Goal: Task Accomplishment & Management: Use online tool/utility

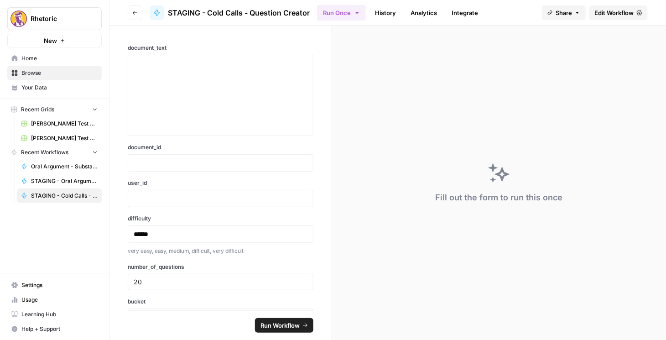
click at [136, 16] on button "Go back" at bounding box center [135, 12] width 15 height 15
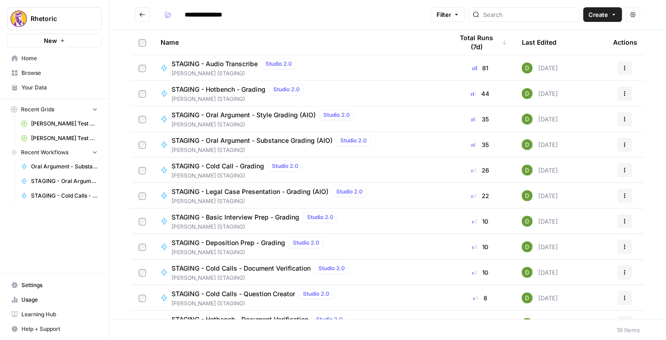
click at [221, 242] on span "STAGING - Deposition Prep - Grading" at bounding box center [229, 242] width 114 height 9
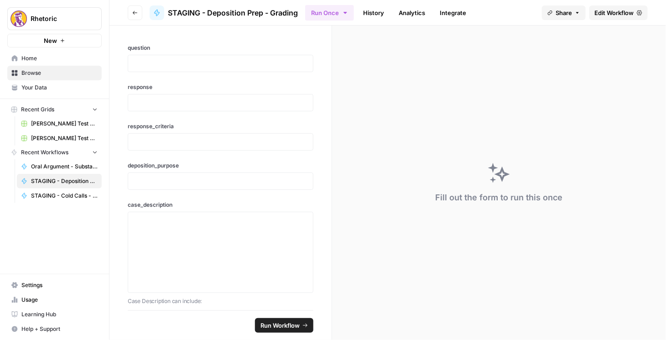
click at [601, 14] on span "Edit Workflow" at bounding box center [614, 12] width 39 height 9
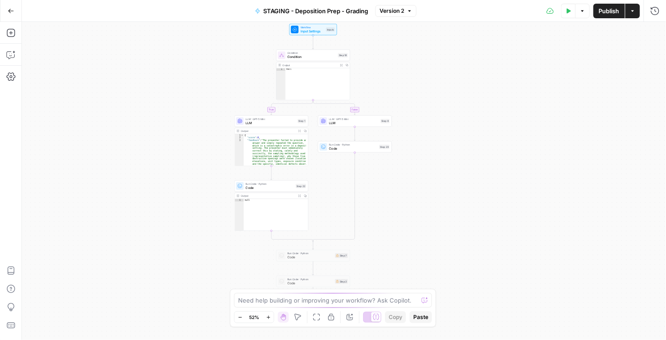
drag, startPoint x: 417, startPoint y: 163, endPoint x: 385, endPoint y: 260, distance: 102.1
click at [385, 260] on div "true false Workflow Input Settings Inputs Condition Condition Step 18 Output Ex…" at bounding box center [344, 181] width 644 height 318
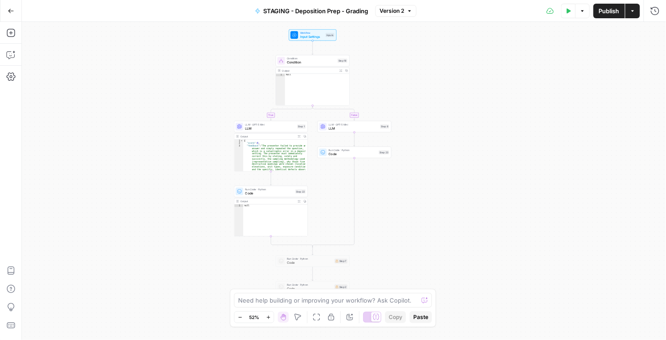
click at [10, 14] on button "Go Back" at bounding box center [11, 11] width 16 height 16
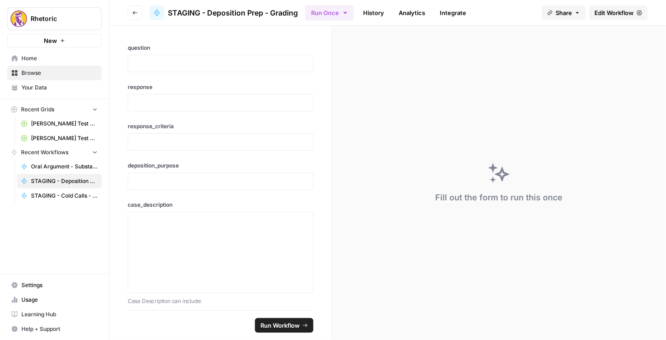
click at [134, 12] on icon "button" at bounding box center [134, 12] width 5 height 5
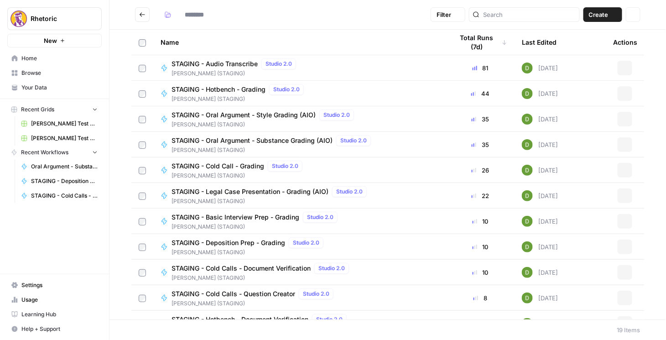
type input "**********"
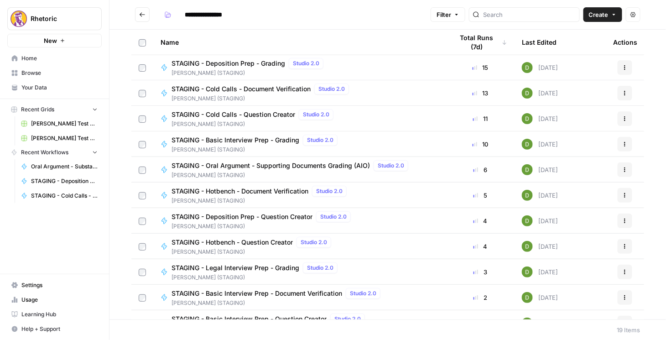
scroll to position [156, 0]
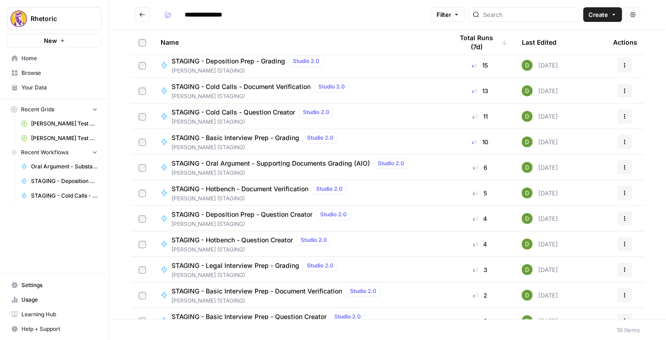
click at [256, 214] on span "STAGING - Deposition Prep - Question Creator" at bounding box center [242, 214] width 141 height 9
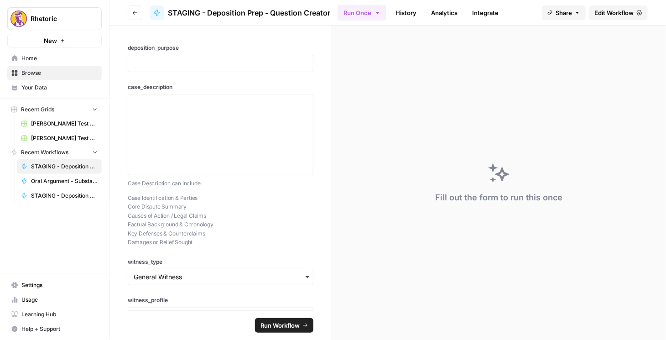
click at [625, 5] on header "Go back STAGING - Deposition Prep - Question Creator Run Once History Analytics…" at bounding box center [387, 13] width 557 height 26
click at [624, 8] on span "Edit Workflow" at bounding box center [614, 12] width 39 height 9
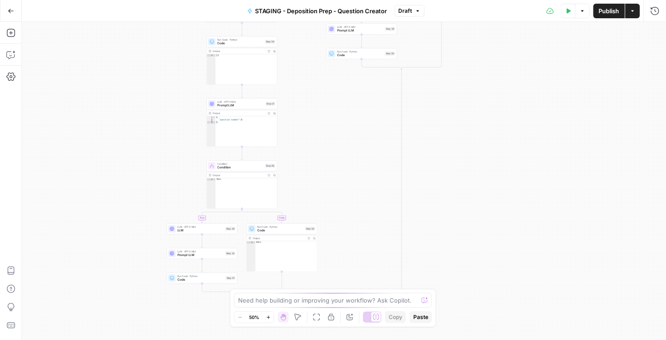
drag, startPoint x: 494, startPoint y: 251, endPoint x: 473, endPoint y: 113, distance: 140.3
click at [473, 113] on div "true false true false true false Workflow Input Settings Inputs Condition Condi…" at bounding box center [344, 181] width 644 height 318
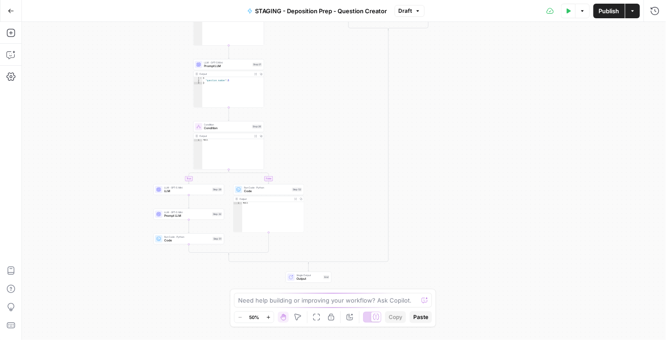
drag, startPoint x: 348, startPoint y: 190, endPoint x: 311, endPoint y: 133, distance: 68.2
click at [332, 138] on div "true false true false true false Workflow Input Settings Inputs Condition Condi…" at bounding box center [344, 181] width 644 height 318
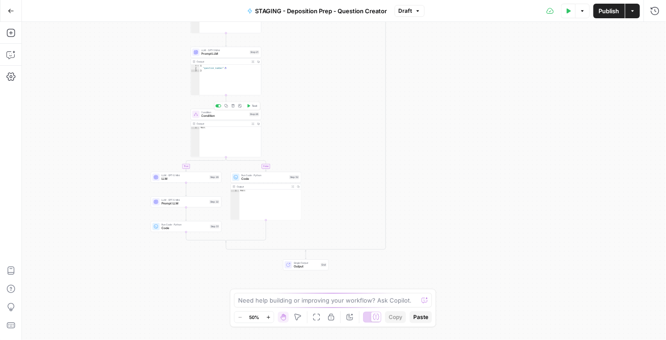
click at [221, 114] on span "Condition" at bounding box center [225, 116] width 46 height 5
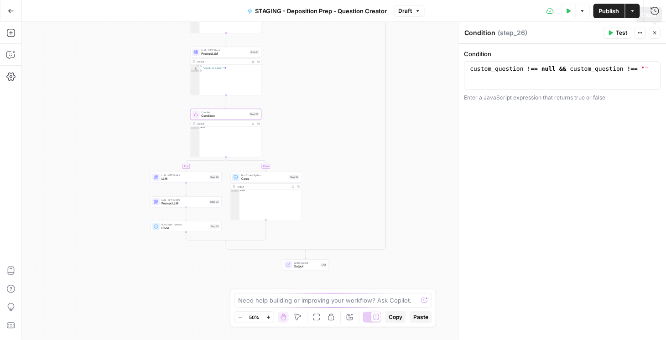
click at [657, 35] on icon "button" at bounding box center [654, 32] width 5 height 5
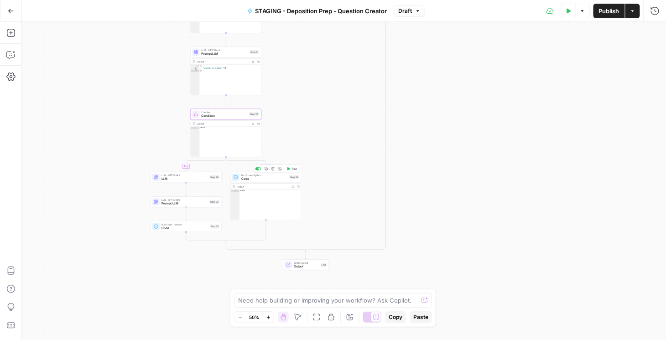
click at [252, 177] on span "Code" at bounding box center [264, 179] width 46 height 5
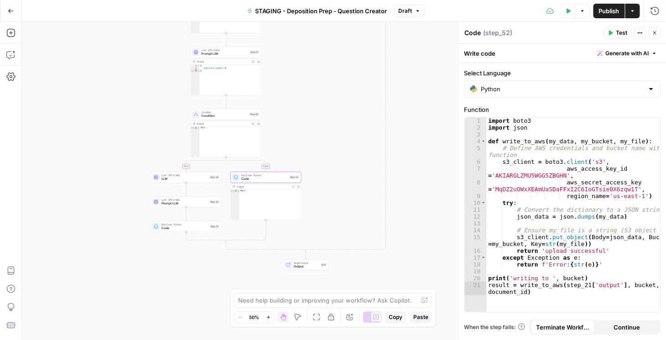
click at [654, 31] on icon "button" at bounding box center [654, 32] width 5 height 5
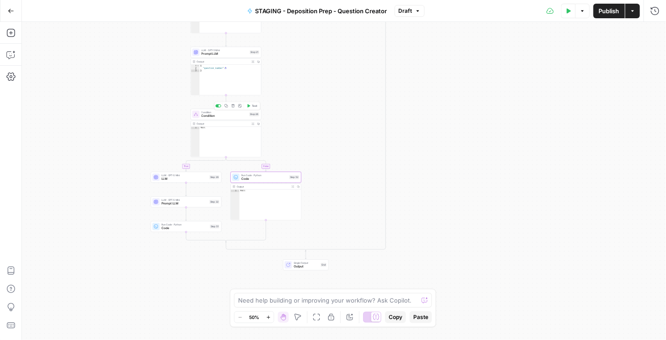
click at [218, 107] on div at bounding box center [218, 105] width 6 height 3
click at [219, 106] on div at bounding box center [218, 105] width 6 height 3
click at [221, 116] on span "Code" at bounding box center [225, 116] width 46 height 5
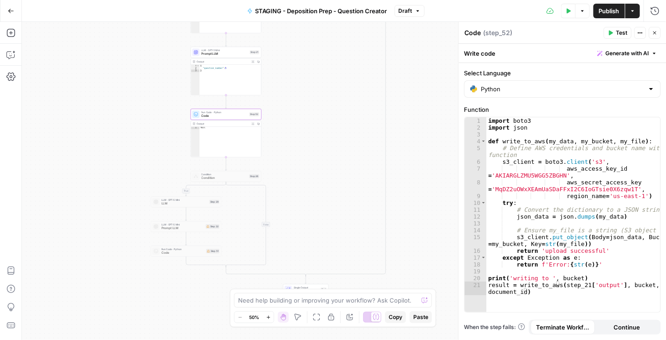
click at [608, 8] on span "Publish" at bounding box center [609, 10] width 21 height 9
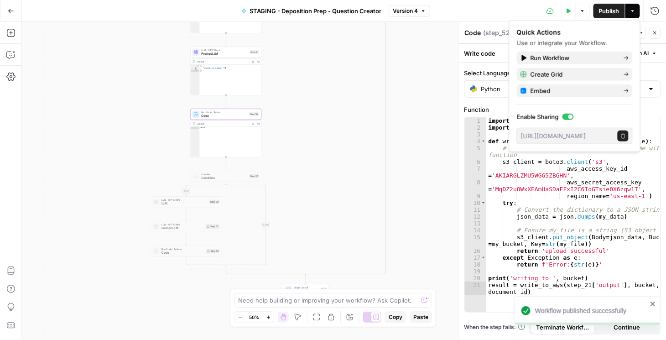
click at [656, 34] on icon "button" at bounding box center [654, 32] width 5 height 5
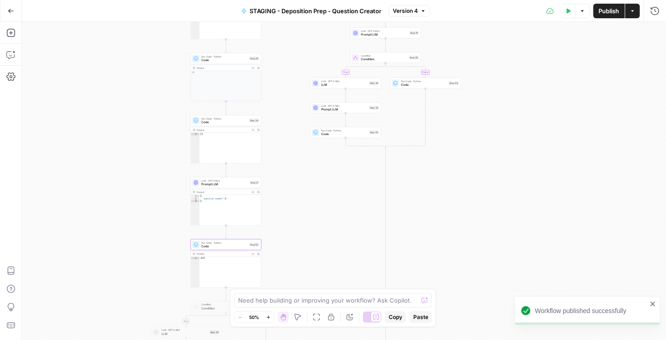
click at [335, 107] on span "Prompt LLM" at bounding box center [344, 109] width 46 height 5
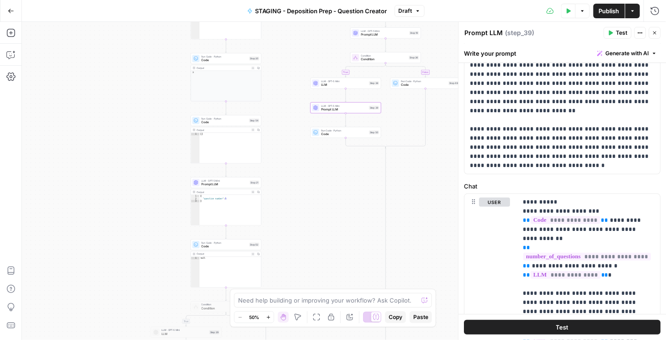
scroll to position [104, 0]
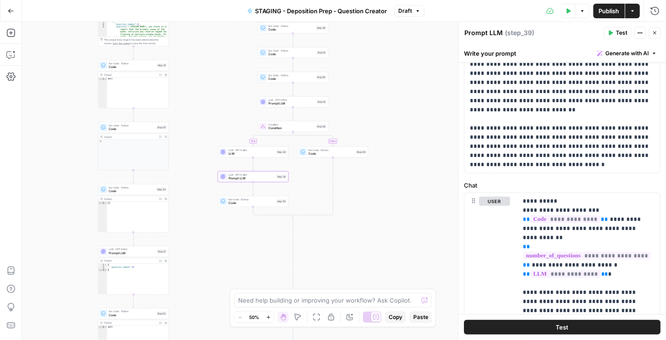
drag, startPoint x: 412, startPoint y: 167, endPoint x: 320, endPoint y: 236, distance: 115.4
click at [320, 236] on div "true true false true false false Workflow Input Settings Inputs Condition Condi…" at bounding box center [344, 181] width 644 height 318
click at [320, 152] on span "Code" at bounding box center [331, 153] width 46 height 5
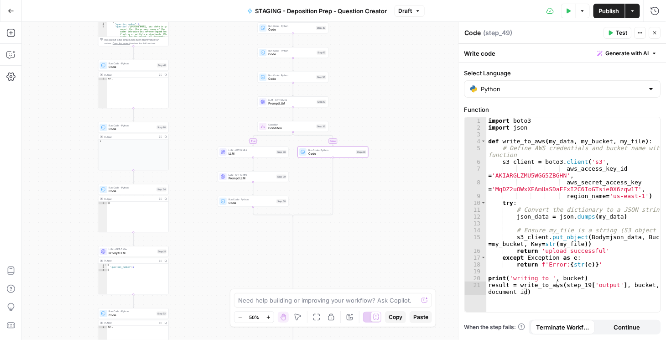
click at [659, 29] on button "Close" at bounding box center [655, 33] width 12 height 12
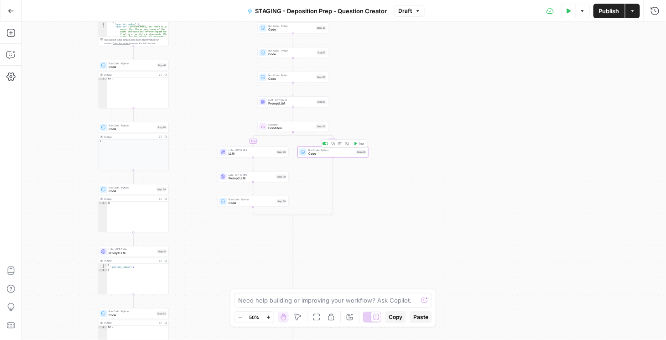
click at [333, 144] on icon "button" at bounding box center [334, 144] width 4 height 4
click at [286, 118] on div at bounding box center [287, 118] width 2 height 2
click at [327, 143] on div at bounding box center [326, 143] width 6 height 3
click at [326, 143] on div at bounding box center [326, 143] width 6 height 3
click at [287, 118] on div at bounding box center [285, 117] width 6 height 3
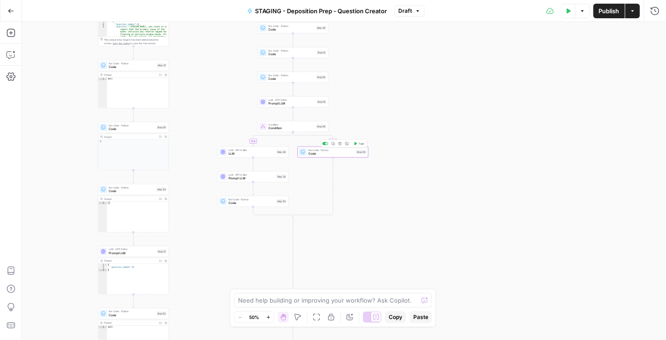
click at [333, 144] on icon "button" at bounding box center [333, 143] width 3 height 3
click at [293, 113] on icon "Edge from step_19 to step_36" at bounding box center [292, 113] width 1 height 13
click at [286, 144] on div at bounding box center [285, 142] width 6 height 3
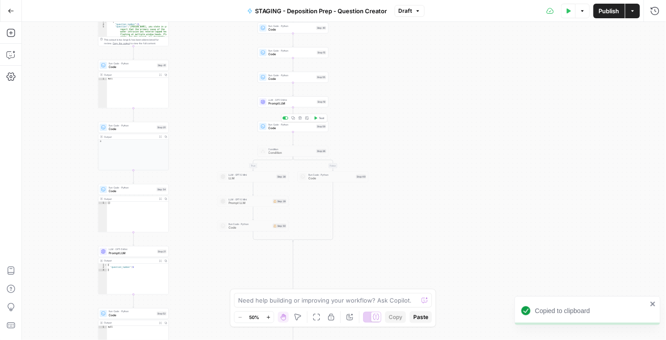
click at [281, 126] on span "Code" at bounding box center [292, 128] width 46 height 5
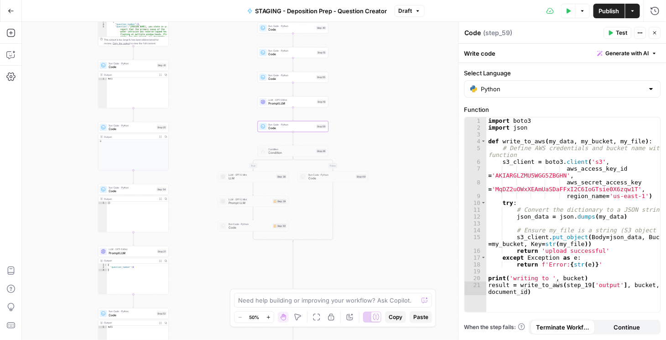
click at [655, 32] on icon "button" at bounding box center [654, 32] width 3 height 3
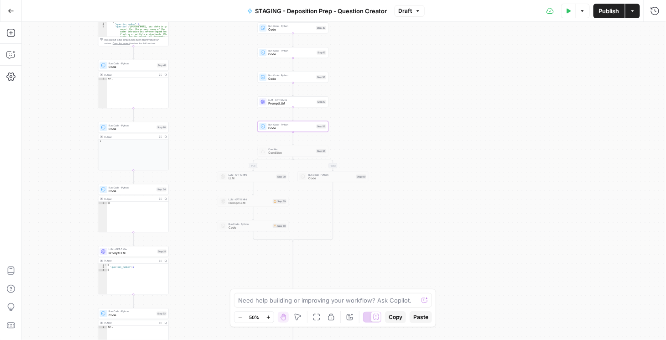
click at [617, 7] on span "Publish" at bounding box center [609, 10] width 21 height 9
click at [292, 102] on span "Prompt LLM" at bounding box center [292, 103] width 47 height 5
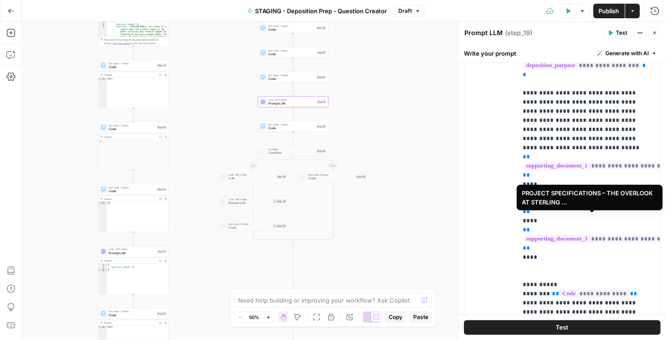
scroll to position [156, 0]
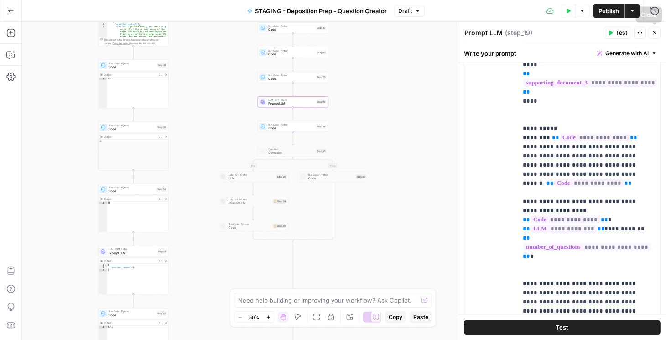
click at [656, 31] on icon "button" at bounding box center [654, 32] width 5 height 5
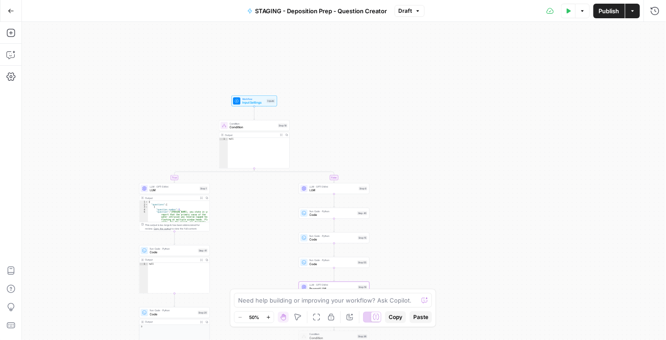
drag, startPoint x: 406, startPoint y: 74, endPoint x: 458, endPoint y: 292, distance: 223.8
click at [458, 292] on div "true true false true false false Workflow Input Settings Inputs Condition Condi…" at bounding box center [344, 181] width 644 height 318
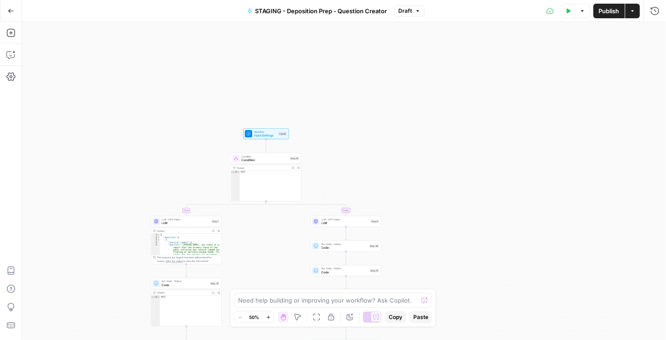
click at [262, 132] on span "Workflow" at bounding box center [265, 132] width 23 height 4
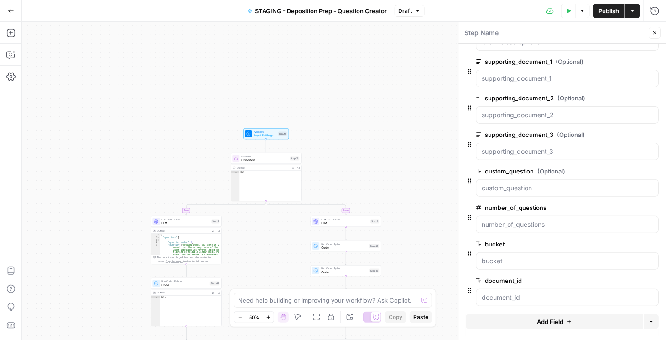
scroll to position [202, 0]
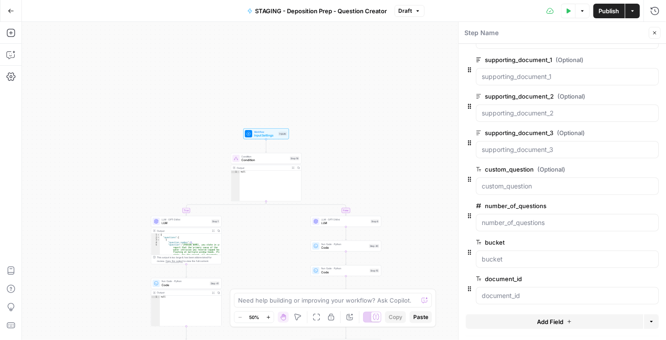
click at [12, 10] on icon "button" at bounding box center [11, 11] width 6 height 6
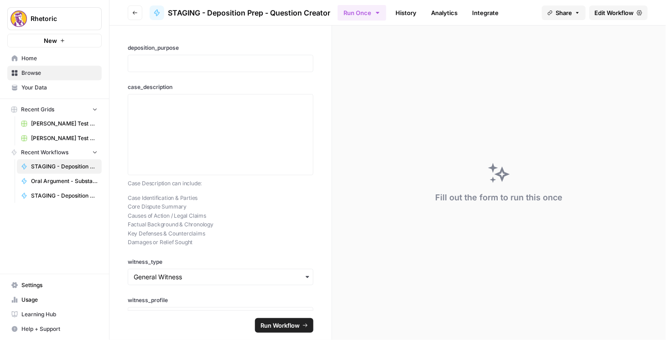
click at [135, 11] on icon "button" at bounding box center [134, 12] width 5 height 5
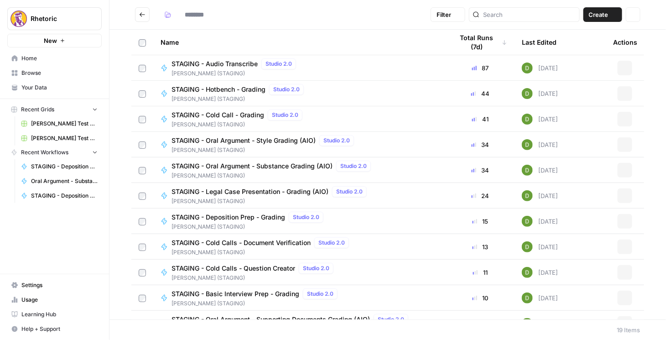
type input "**********"
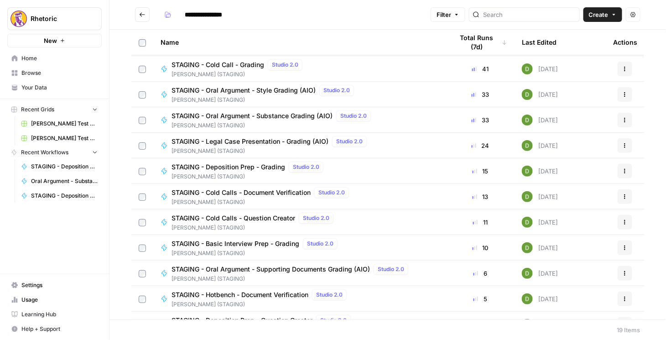
scroll to position [78, 0]
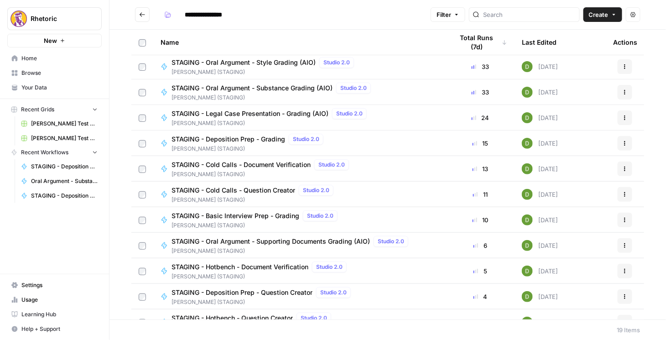
click at [144, 16] on icon "Go back" at bounding box center [142, 14] width 6 height 6
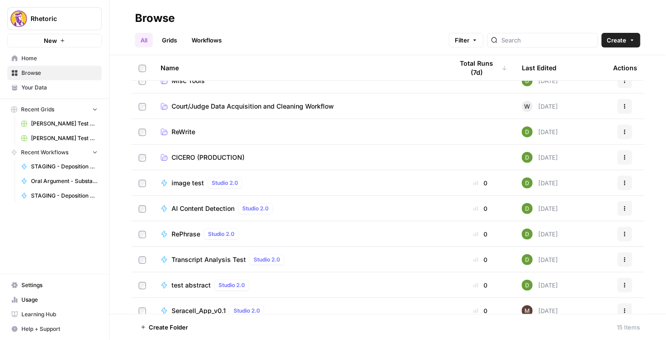
scroll to position [124, 0]
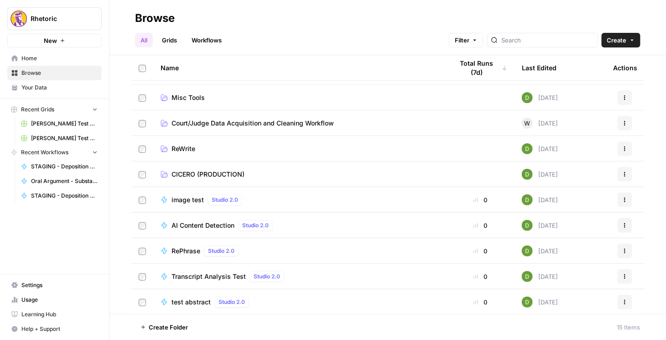
click at [197, 171] on span "CICERO (PRODUCTION)" at bounding box center [208, 174] width 73 height 9
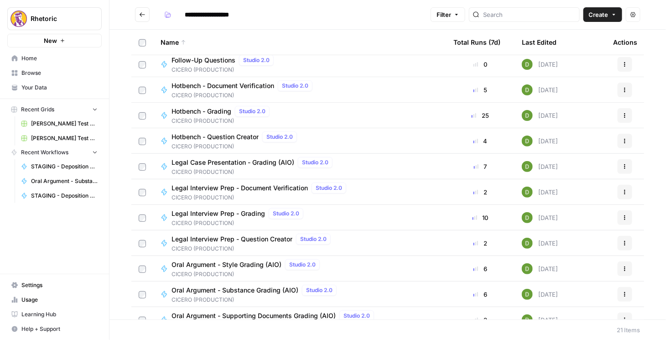
scroll to position [260, 0]
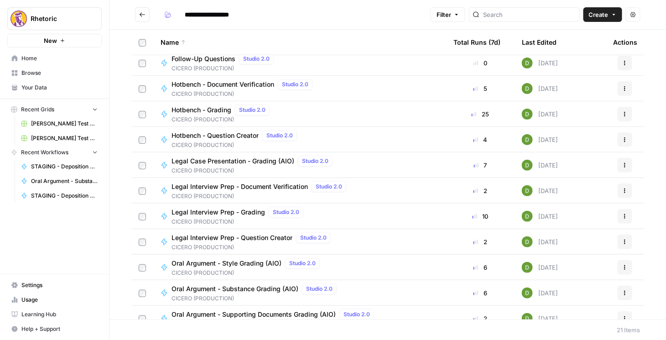
click at [241, 158] on span "Legal Case Presentation - Grading (AIO)" at bounding box center [233, 160] width 123 height 9
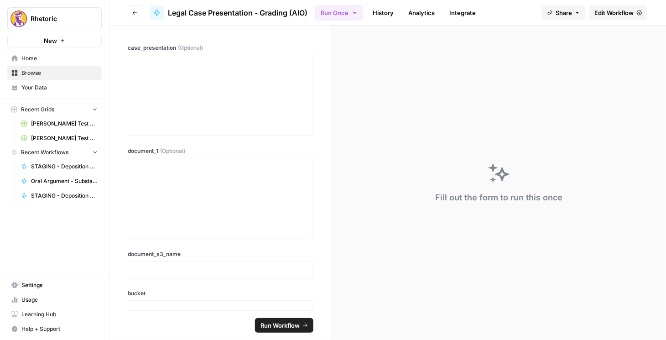
click at [609, 16] on span "Edit Workflow" at bounding box center [614, 12] width 39 height 9
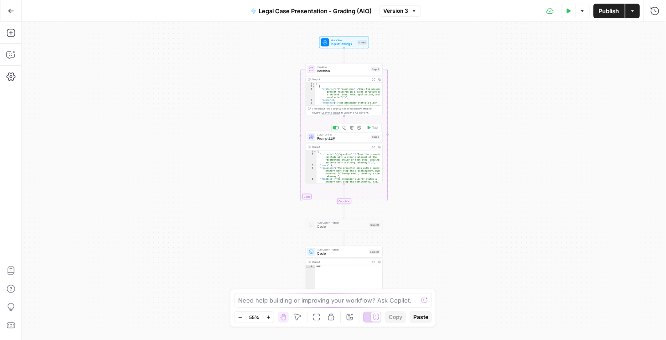
click at [338, 141] on div "LLM · GPT-5 Prompt LLM Step 8 Copy step Delete step Add Note Test" at bounding box center [344, 137] width 77 height 12
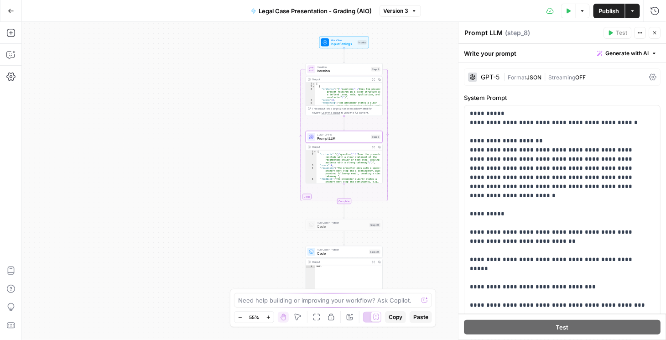
click at [633, 82] on div "GPT-5 | Format JSON | Streaming OFF" at bounding box center [562, 76] width 197 height 17
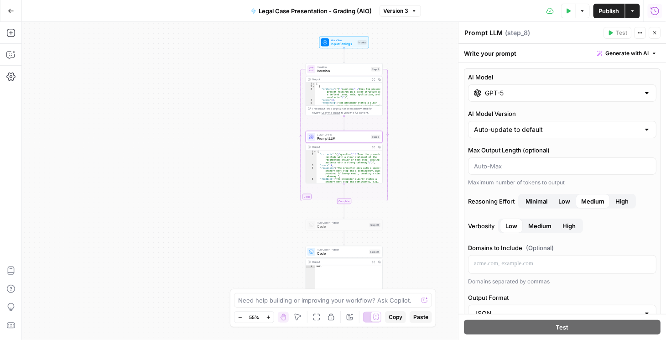
click at [654, 13] on icon "button" at bounding box center [654, 10] width 9 height 9
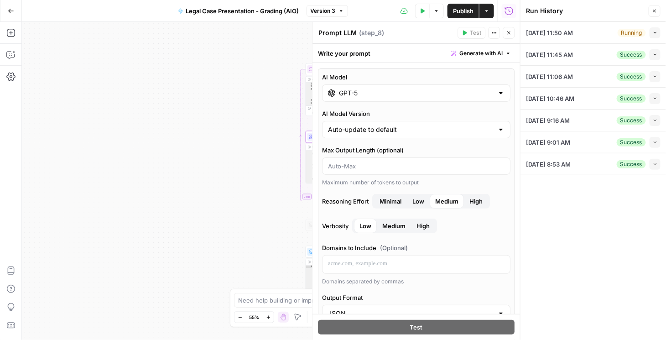
click at [655, 31] on icon "button" at bounding box center [655, 32] width 5 height 5
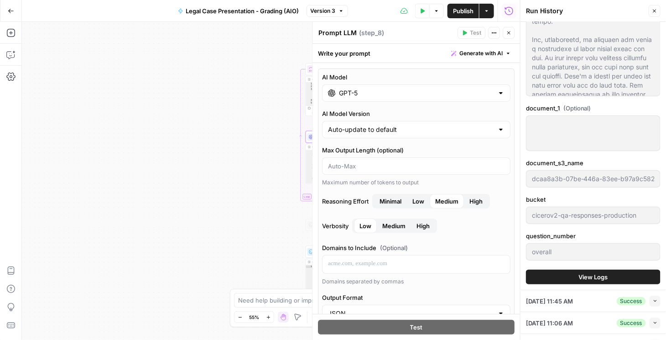
scroll to position [156, 0]
click at [560, 275] on button "View Logs" at bounding box center [593, 276] width 135 height 15
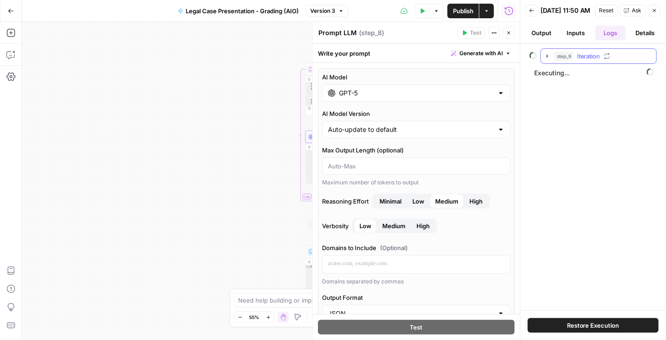
click at [547, 57] on icon "button" at bounding box center [547, 55] width 2 height 3
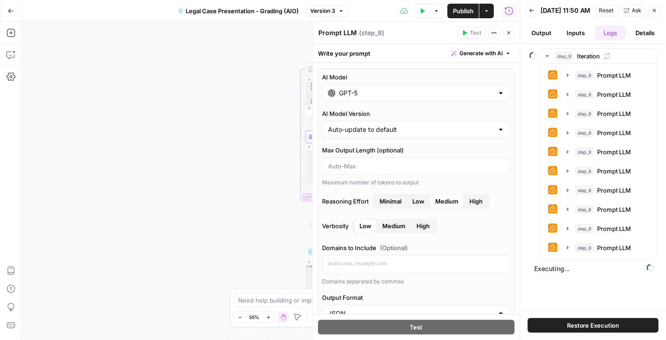
click at [629, 40] on ul "Output Inputs Logs Details" at bounding box center [593, 33] width 135 height 15
click at [642, 38] on button "Details" at bounding box center [644, 33] width 31 height 15
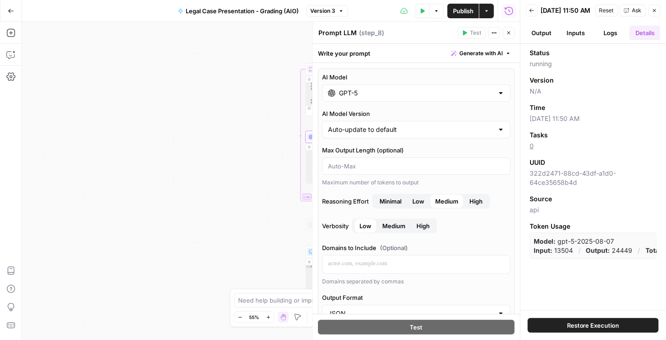
click at [535, 10] on button "Back" at bounding box center [532, 11] width 12 height 12
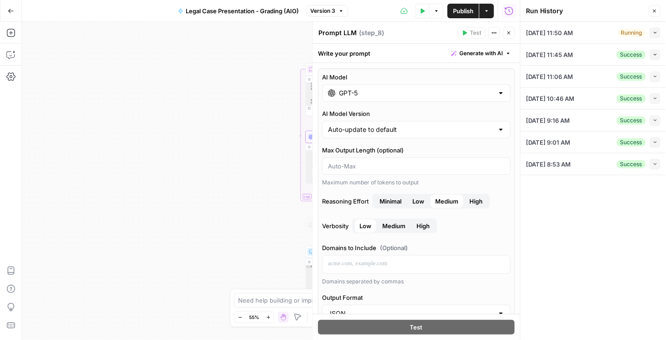
click at [655, 51] on button "Collapse" at bounding box center [655, 54] width 11 height 11
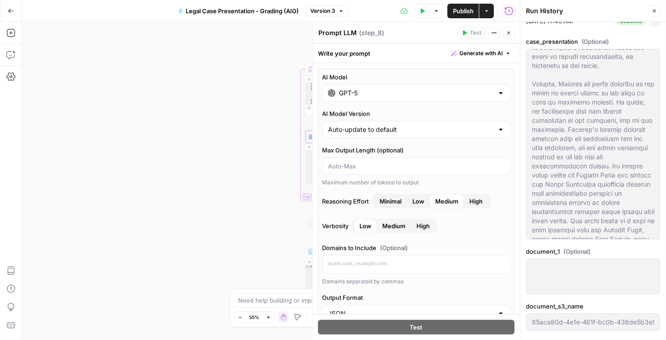
scroll to position [130, 0]
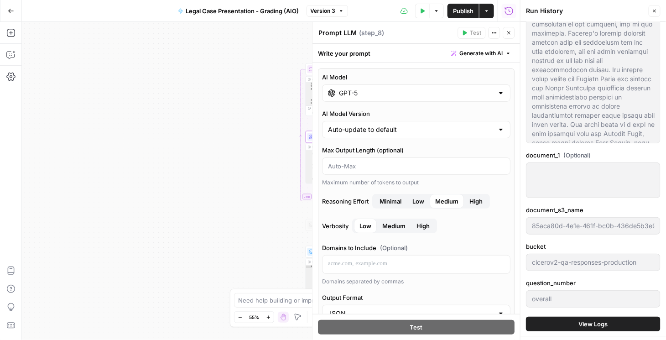
click at [572, 319] on button "View Logs" at bounding box center [593, 324] width 135 height 15
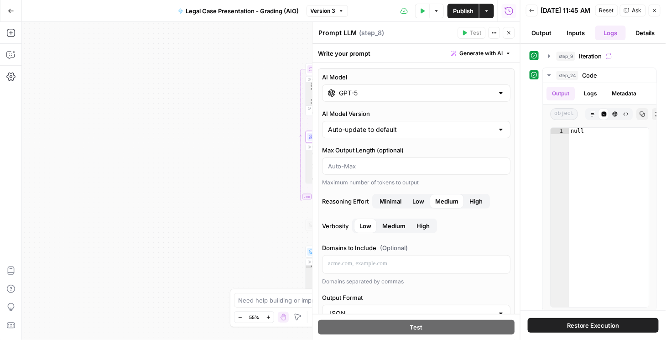
click at [653, 40] on button "Details" at bounding box center [644, 33] width 31 height 15
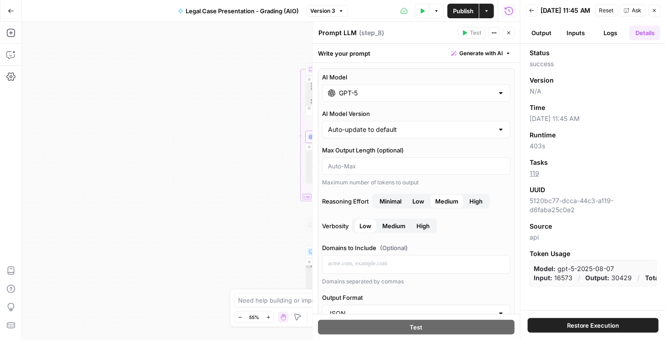
click at [609, 38] on button "Logs" at bounding box center [610, 33] width 31 height 15
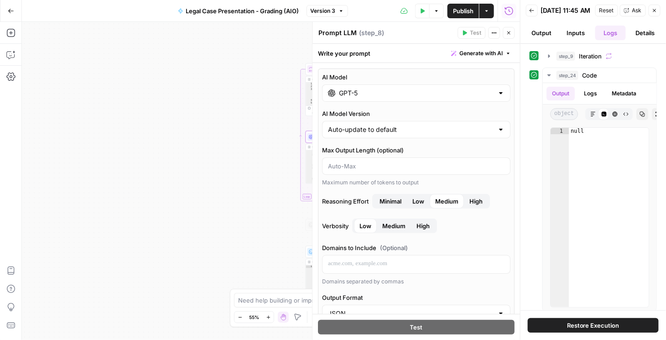
click at [564, 36] on button "Inputs" at bounding box center [576, 33] width 31 height 15
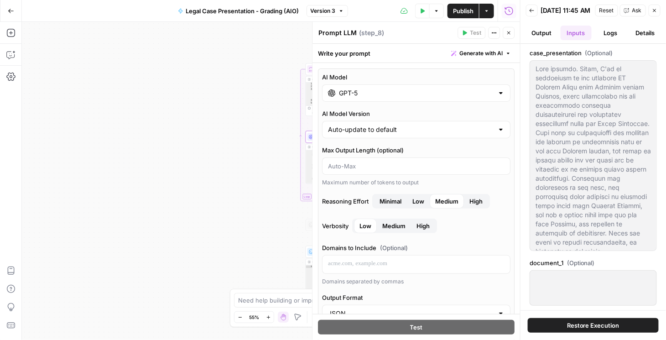
click at [614, 36] on button "Logs" at bounding box center [610, 33] width 31 height 15
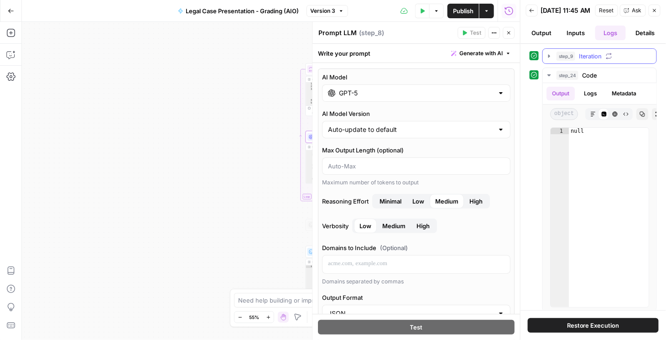
click at [550, 59] on icon "button" at bounding box center [549, 55] width 7 height 7
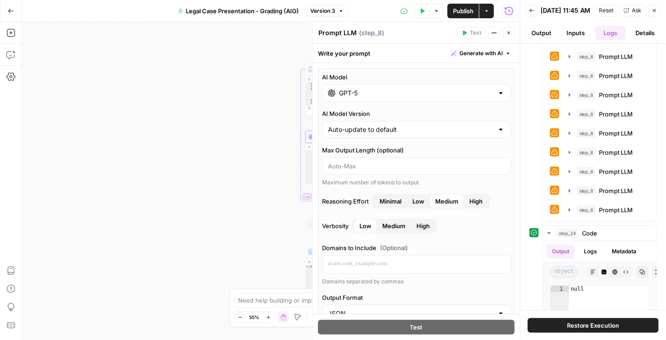
scroll to position [260, 0]
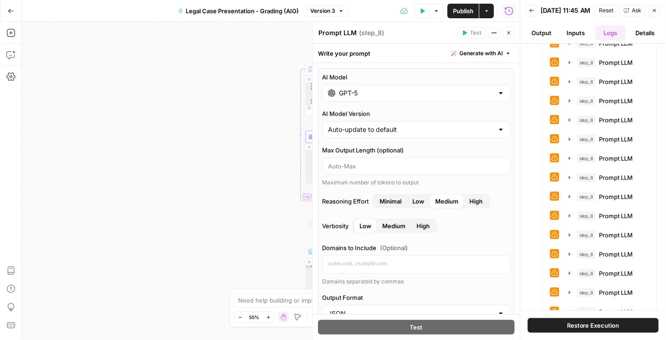
click at [531, 16] on button "Back" at bounding box center [532, 11] width 12 height 12
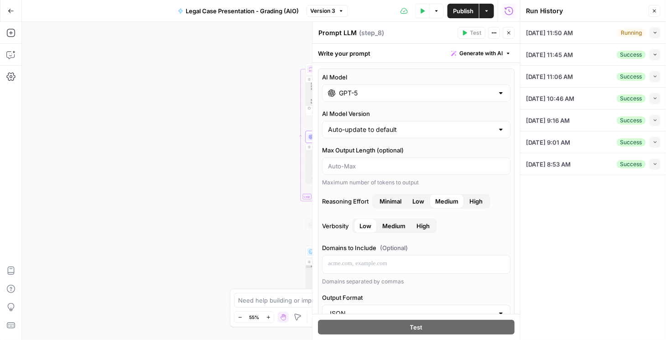
click at [653, 34] on icon "button" at bounding box center [655, 32] width 5 height 5
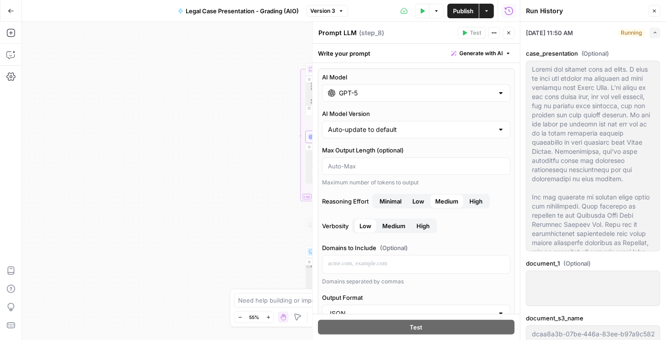
click at [653, 34] on icon "button" at bounding box center [655, 32] width 5 height 5
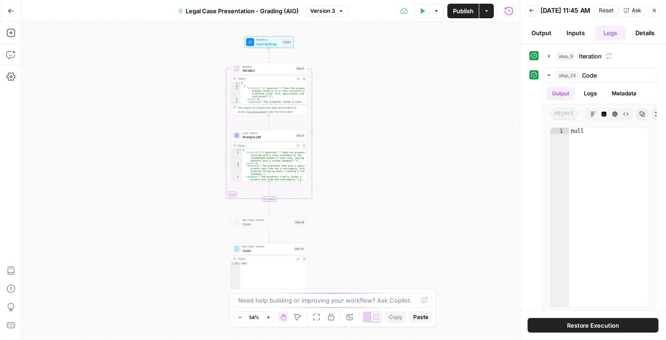
click at [532, 16] on button "Back" at bounding box center [532, 11] width 12 height 12
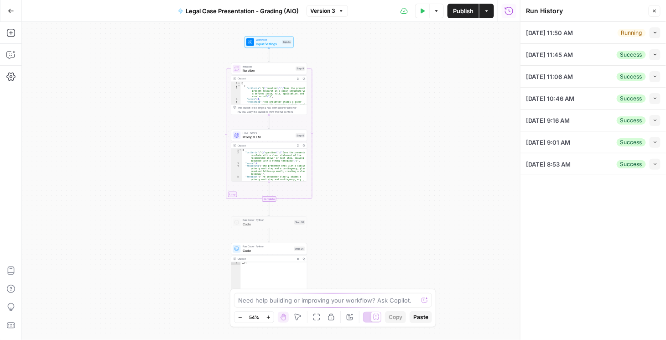
click at [654, 34] on icon "button" at bounding box center [655, 32] width 5 height 5
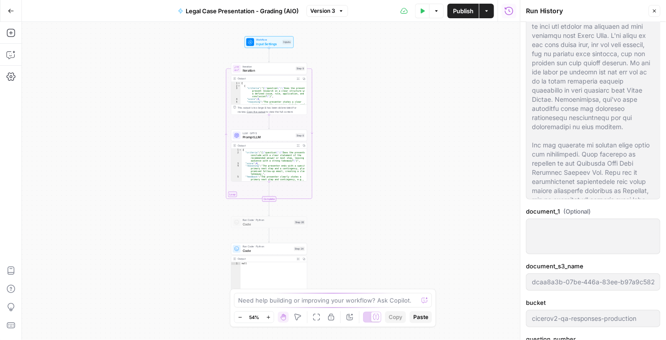
scroll to position [208, 0]
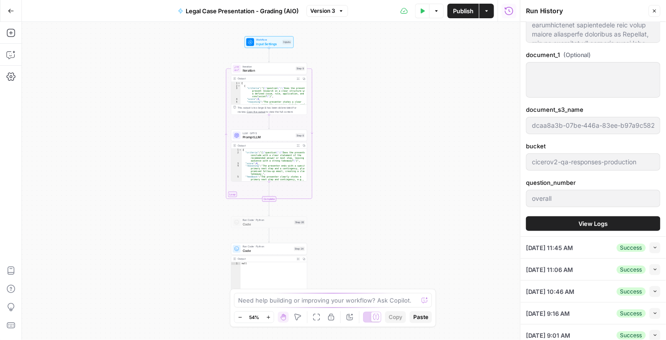
click at [585, 224] on span "View Logs" at bounding box center [593, 223] width 29 height 9
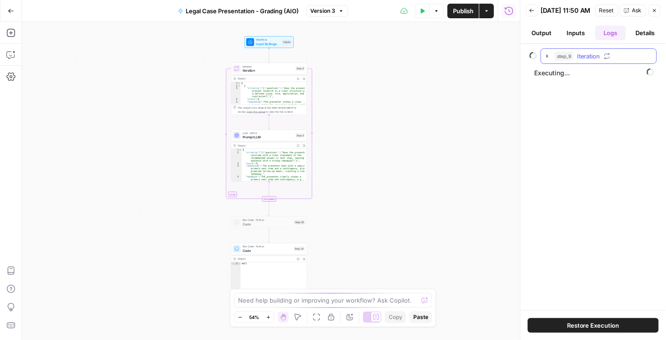
click at [548, 60] on icon "button" at bounding box center [547, 55] width 7 height 7
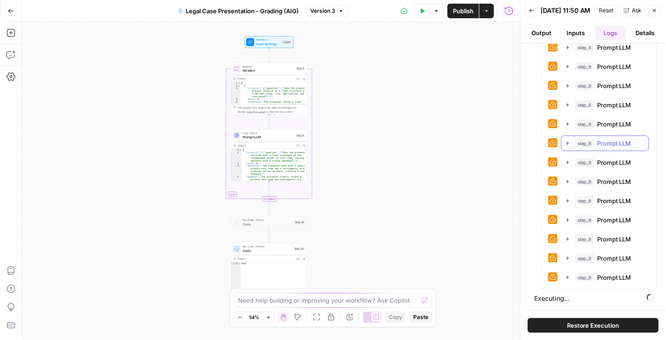
scroll to position [29, 0]
click at [569, 279] on icon "button" at bounding box center [567, 277] width 7 height 7
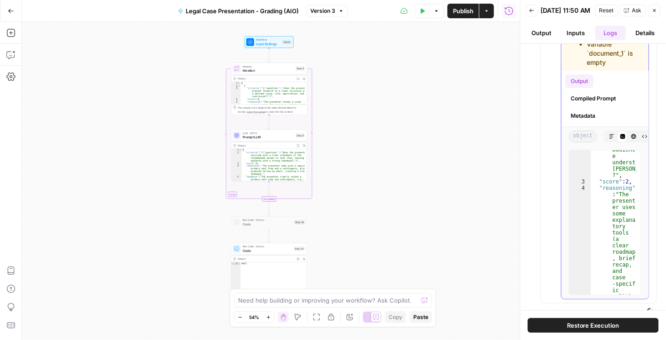
scroll to position [125, 0]
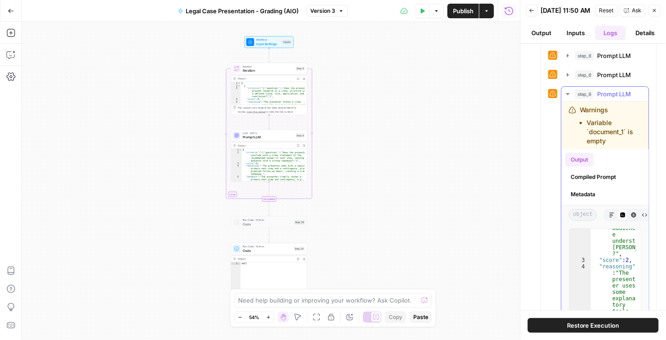
click at [567, 98] on icon "button" at bounding box center [567, 93] width 7 height 7
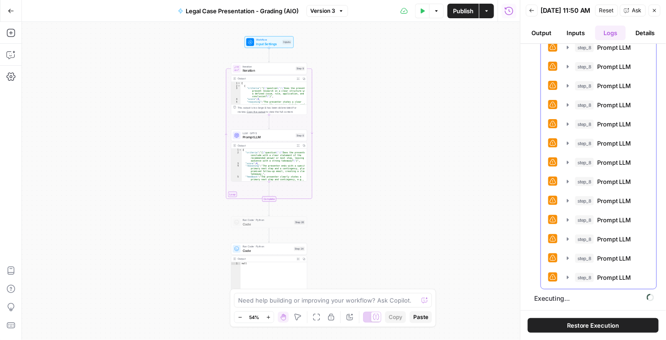
scroll to position [48, 0]
click at [574, 40] on button "Inputs" at bounding box center [576, 33] width 31 height 15
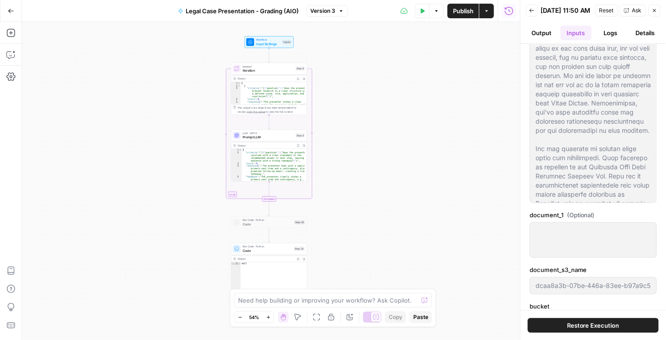
click at [543, 37] on button "Output" at bounding box center [541, 33] width 31 height 15
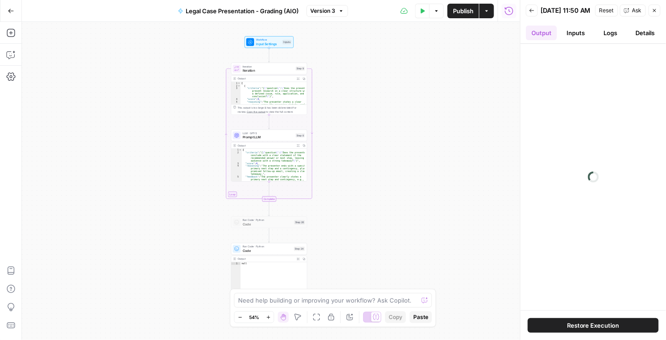
click at [639, 36] on button "Details" at bounding box center [644, 33] width 31 height 15
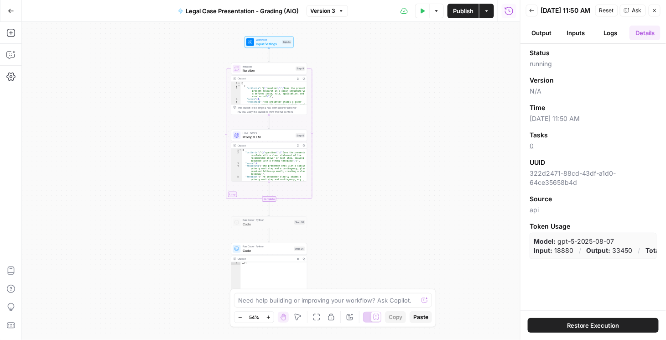
click at [535, 15] on button "Back" at bounding box center [532, 11] width 12 height 12
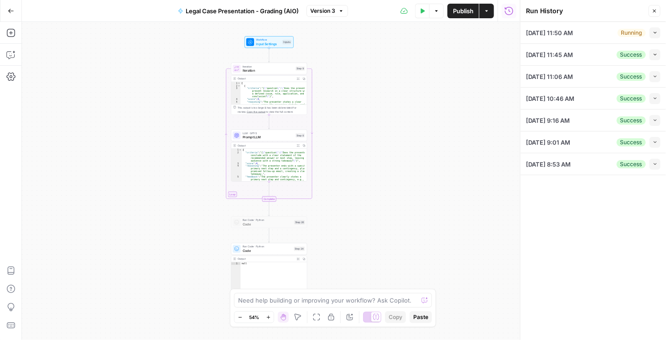
click at [602, 40] on div "10/13/25 at 11:50 AM Running Collapse" at bounding box center [593, 32] width 135 height 21
drag, startPoint x: 656, startPoint y: 35, endPoint x: 652, endPoint y: 40, distance: 6.1
click at [655, 35] on button "Collapse" at bounding box center [655, 32] width 11 height 11
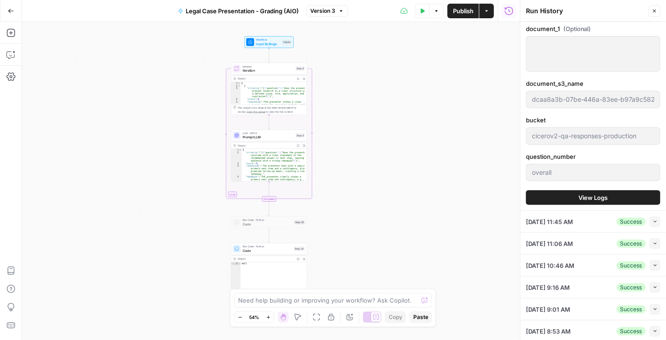
scroll to position [235, 0]
click at [601, 195] on span "View Logs" at bounding box center [593, 196] width 29 height 9
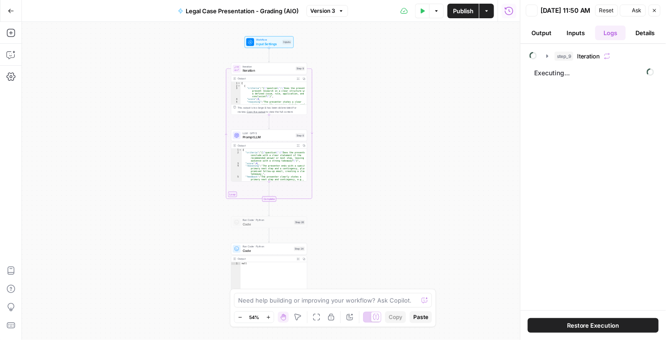
scroll to position [0, 0]
click at [547, 60] on icon "button" at bounding box center [547, 55] width 7 height 7
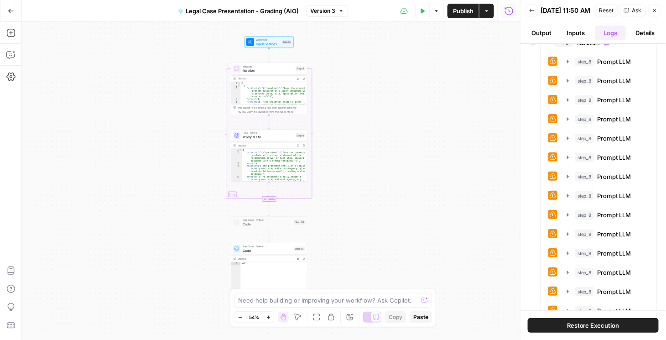
scroll to position [48, 0]
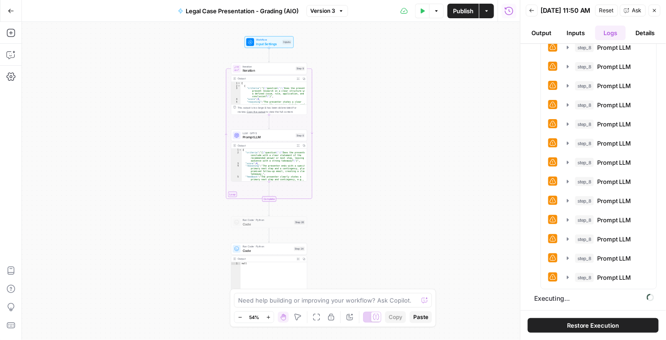
click at [557, 303] on div "Clicking in this button will load all the inputs and ouputs into the canvas" at bounding box center [589, 300] width 121 height 15
click at [264, 137] on span "Prompt LLM" at bounding box center [268, 137] width 51 height 5
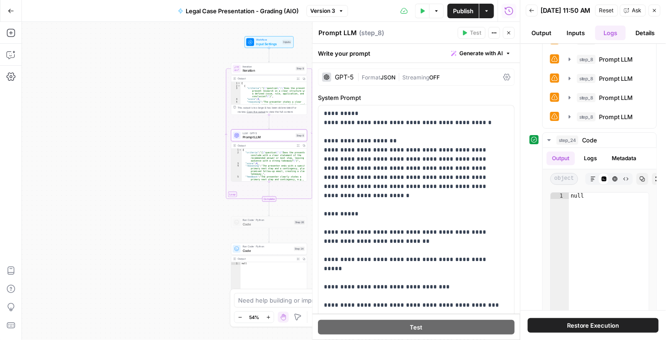
scroll to position [458, 0]
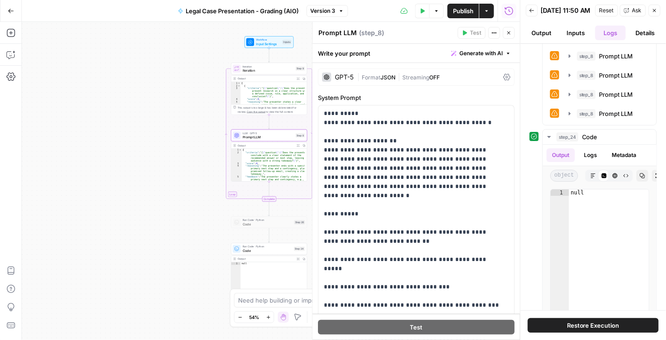
click at [648, 34] on button "Details" at bounding box center [644, 33] width 31 height 15
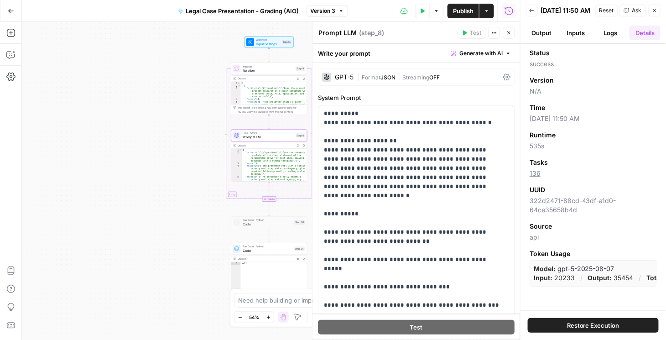
drag, startPoint x: 541, startPoint y: 150, endPoint x: 530, endPoint y: 151, distance: 11.4
click at [530, 151] on span "535s" at bounding box center [593, 145] width 127 height 9
click at [536, 7] on button "Back" at bounding box center [532, 11] width 12 height 12
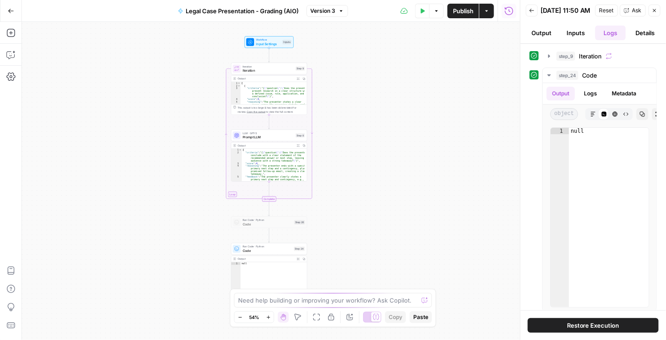
click at [534, 13] on icon "button" at bounding box center [531, 10] width 5 height 5
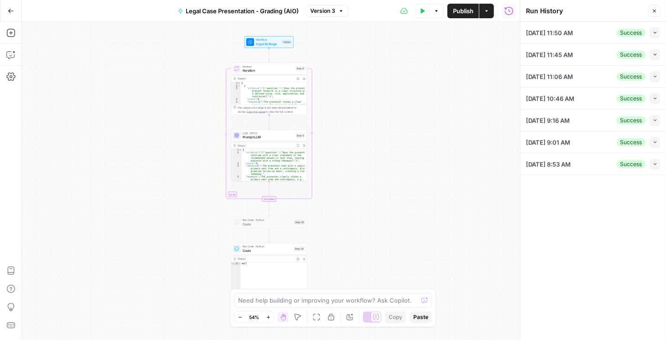
click at [652, 8] on icon "button" at bounding box center [654, 10] width 5 height 5
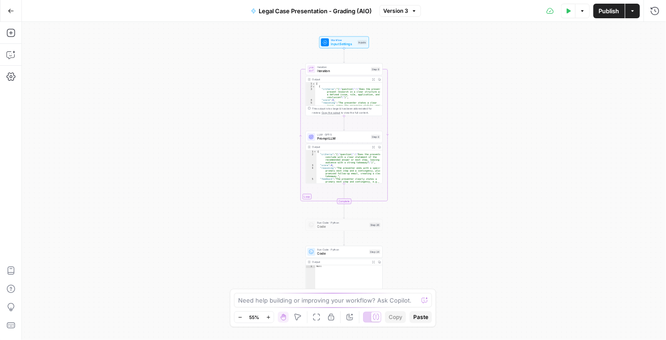
click at [1, 10] on div "Go Back" at bounding box center [11, 10] width 22 height 21
click at [5, 11] on button "Go Back" at bounding box center [11, 11] width 16 height 16
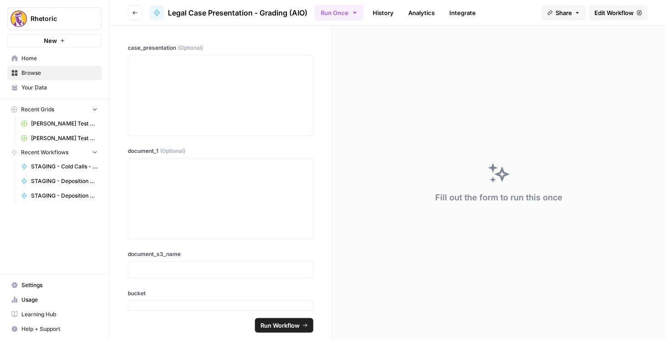
click at [133, 12] on icon "button" at bounding box center [135, 13] width 5 height 4
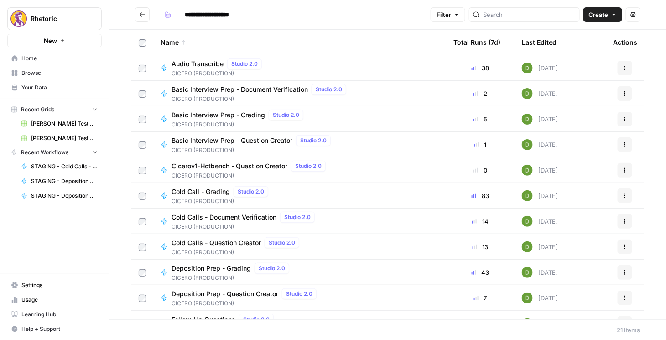
click at [236, 114] on span "Basic Interview Prep - Grading" at bounding box center [219, 114] width 94 height 9
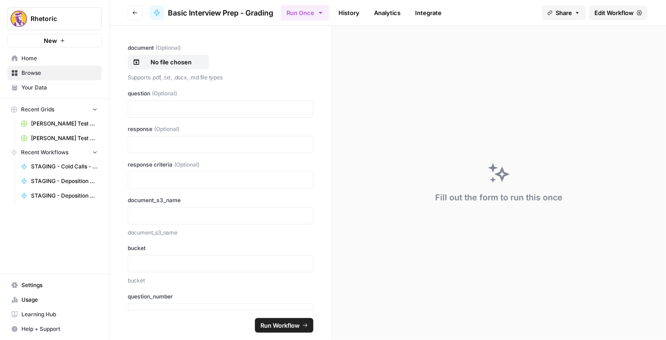
click at [613, 10] on span "Edit Workflow" at bounding box center [614, 12] width 39 height 9
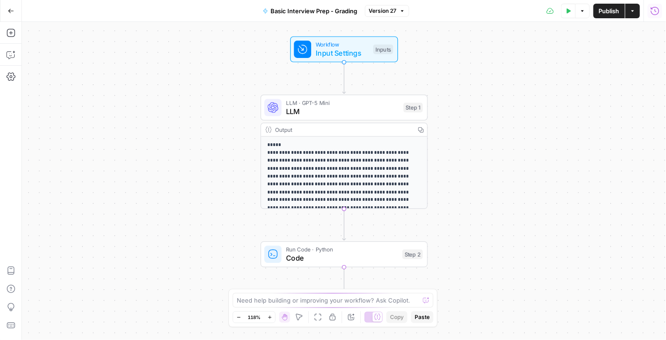
click at [659, 11] on icon "button" at bounding box center [655, 10] width 8 height 8
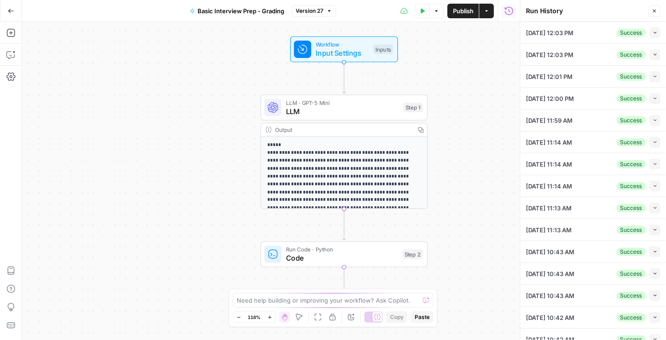
click at [653, 76] on icon "button" at bounding box center [655, 76] width 5 height 5
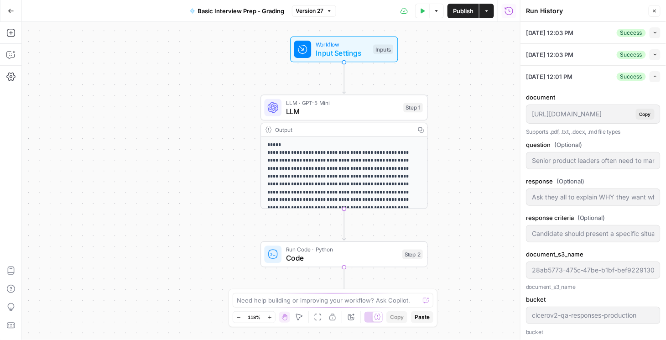
click at [654, 77] on button "Expand" at bounding box center [655, 76] width 11 height 11
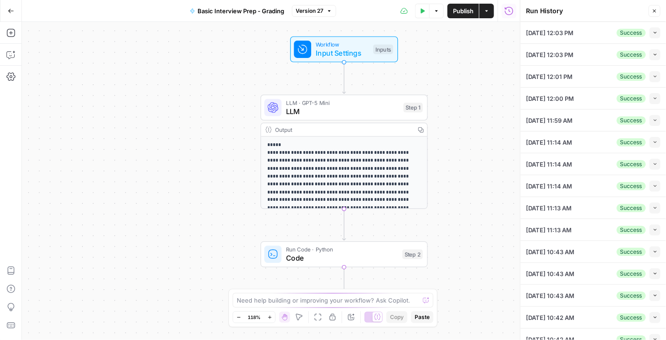
click at [651, 101] on button "Collapse" at bounding box center [655, 98] width 11 height 11
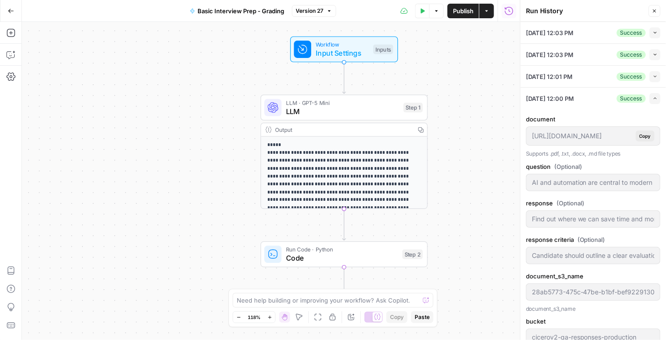
click at [653, 75] on icon "button" at bounding box center [655, 76] width 5 height 5
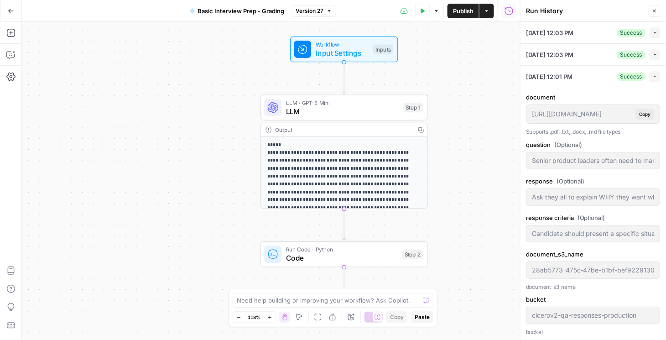
click at [653, 56] on icon "button" at bounding box center [655, 54] width 5 height 5
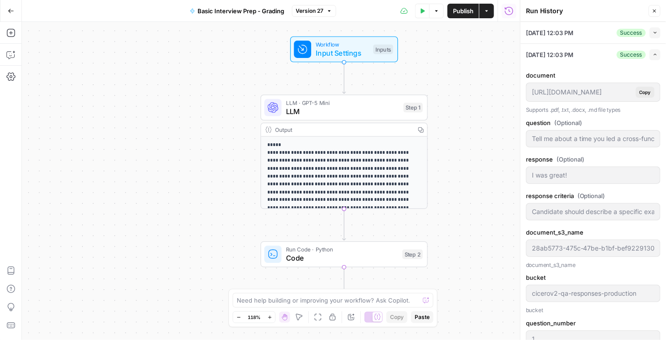
click at [653, 32] on icon "button" at bounding box center [655, 32] width 5 height 5
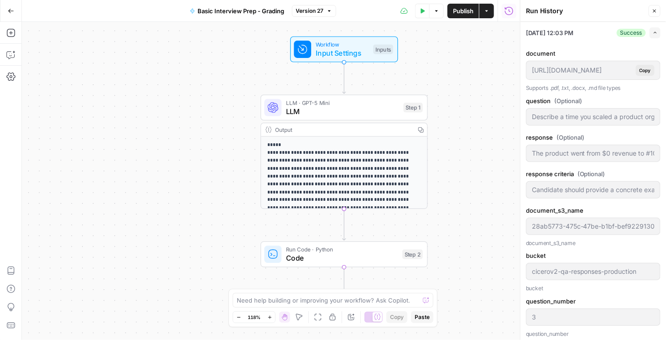
click at [653, 32] on icon "button" at bounding box center [655, 32] width 5 height 5
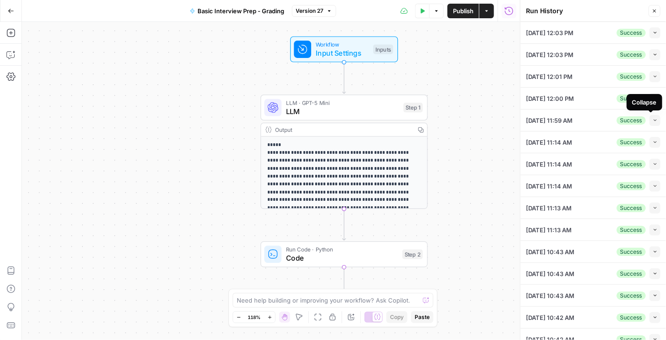
click at [655, 118] on button "Collapse" at bounding box center [655, 120] width 11 height 11
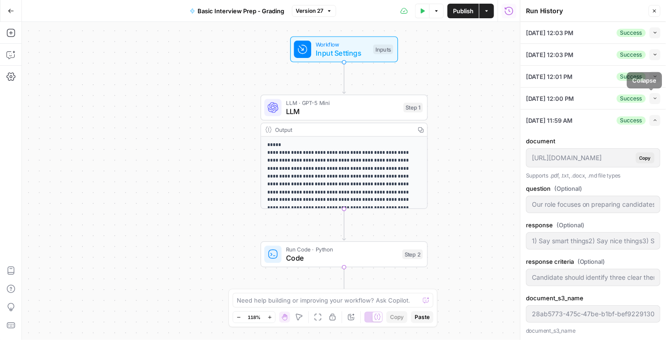
click at [653, 98] on icon "button" at bounding box center [655, 98] width 5 height 5
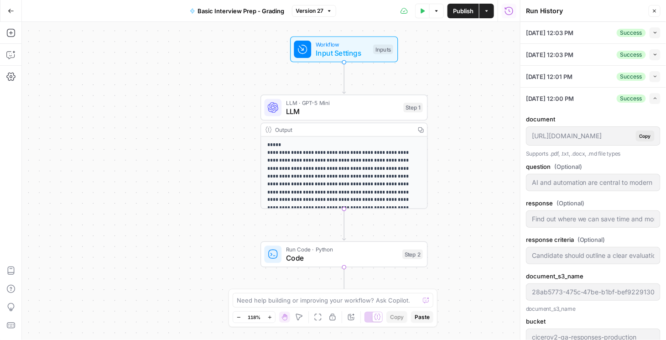
click at [653, 76] on icon "button" at bounding box center [655, 76] width 5 height 5
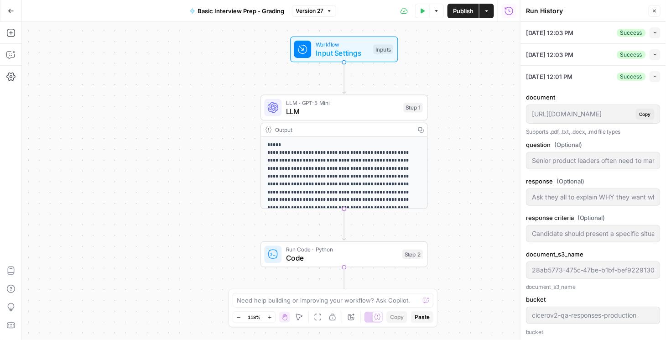
click at [651, 57] on button "Collapse" at bounding box center [655, 54] width 11 height 11
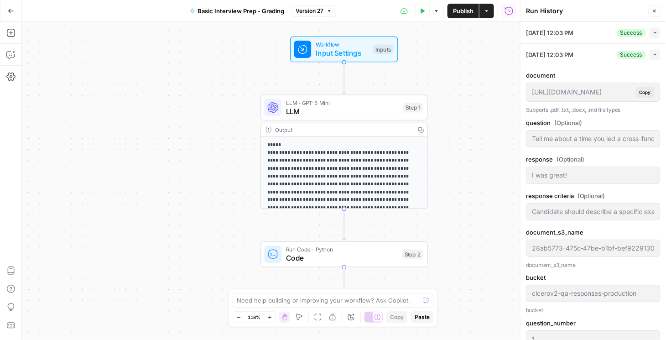
click at [650, 53] on button "Expand" at bounding box center [655, 54] width 11 height 11
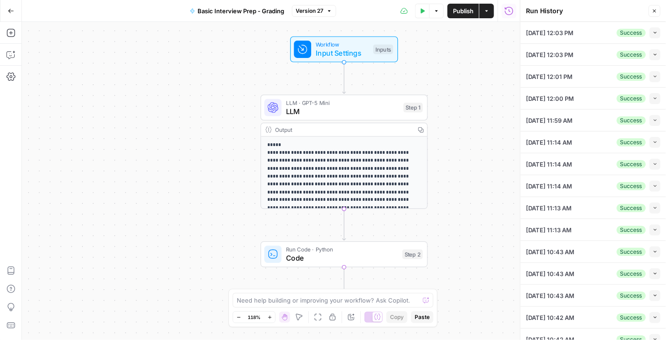
click at [653, 34] on icon "button" at bounding box center [655, 32] width 5 height 5
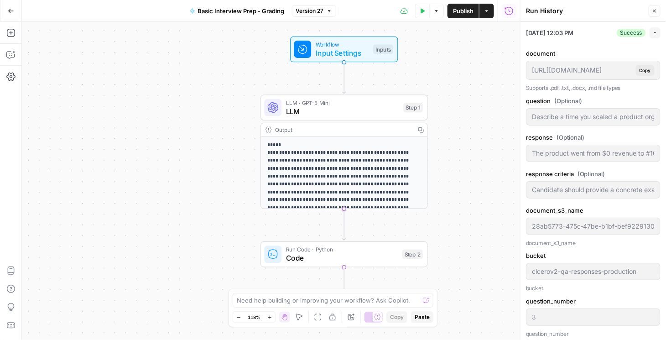
click at [650, 33] on button "Expand" at bounding box center [655, 32] width 11 height 11
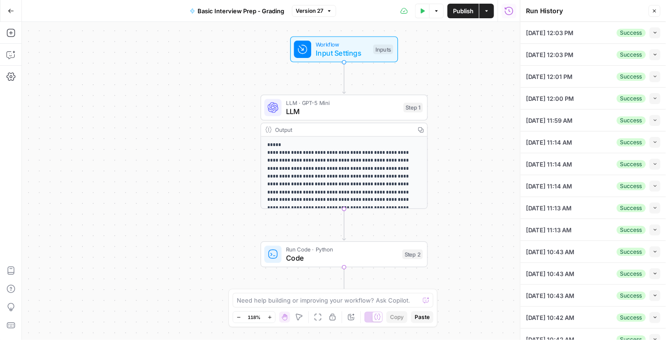
click at [653, 119] on icon "button" at bounding box center [655, 120] width 5 height 5
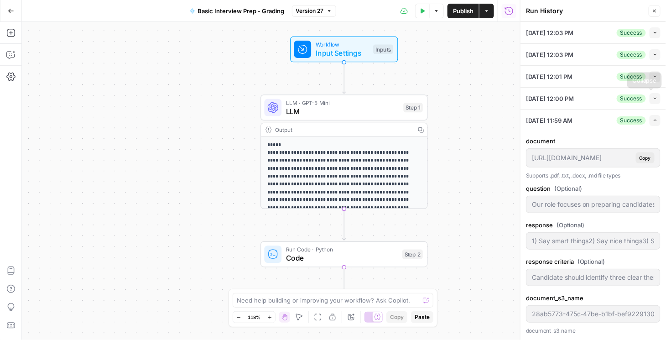
click at [655, 98] on button "Collapse" at bounding box center [655, 98] width 11 height 11
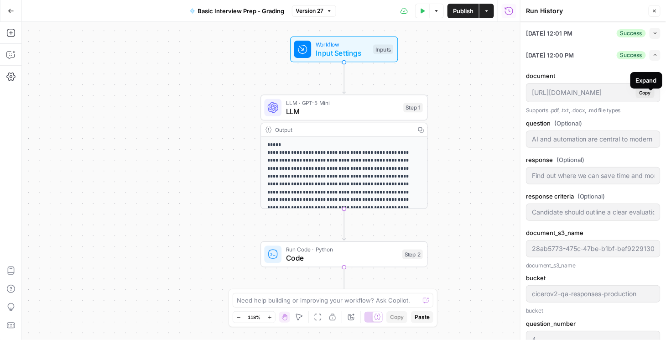
scroll to position [52, 0]
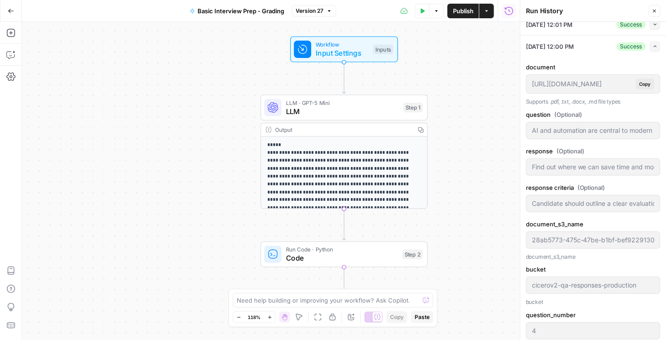
click at [653, 26] on span "button" at bounding box center [655, 24] width 5 height 5
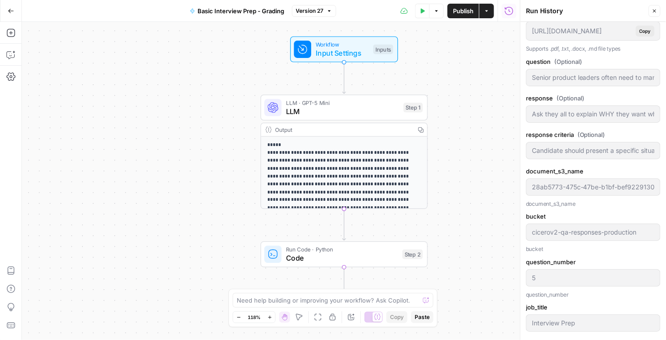
scroll to position [0, 0]
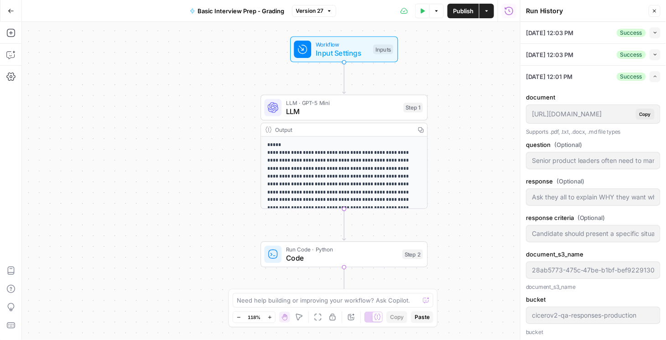
click at [653, 54] on icon "button" at bounding box center [655, 54] width 5 height 5
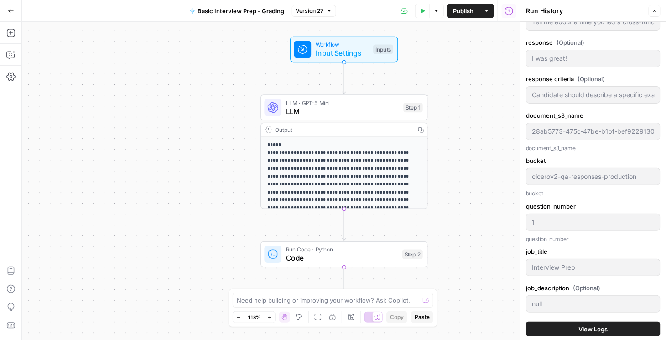
scroll to position [182, 0]
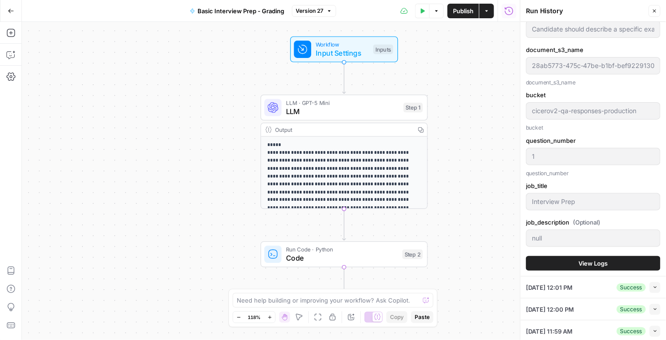
type input "1) Say smart things2) Say nice things3) Show that you know what you are talking…"
click at [573, 264] on button "View Logs" at bounding box center [593, 263] width 135 height 15
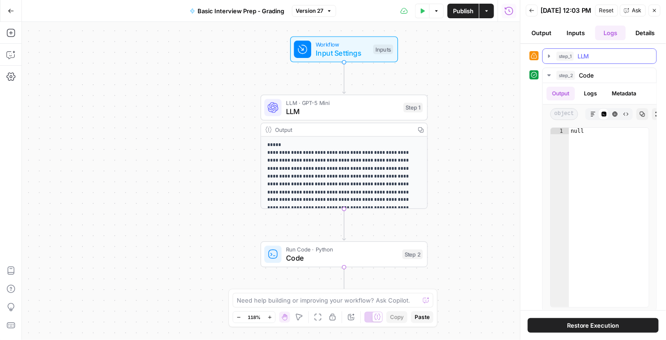
click at [547, 63] on button "step_1 LLM 12 seconds / 1 tasks" at bounding box center [600, 56] width 114 height 15
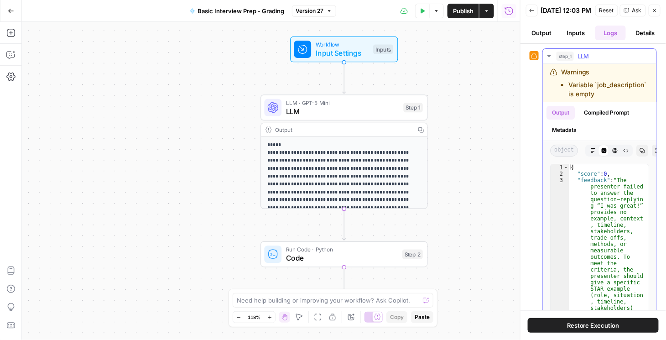
click at [547, 60] on icon "button" at bounding box center [549, 55] width 7 height 7
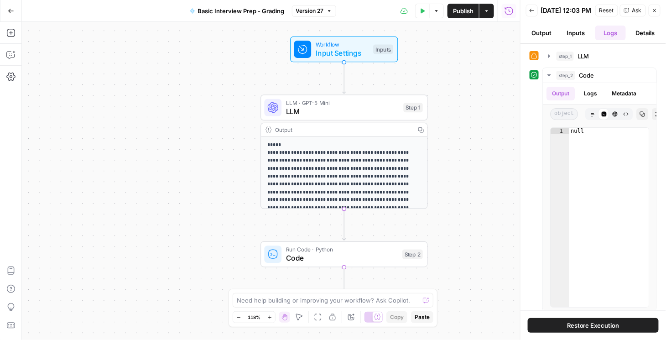
click at [535, 16] on button "Back" at bounding box center [532, 11] width 12 height 12
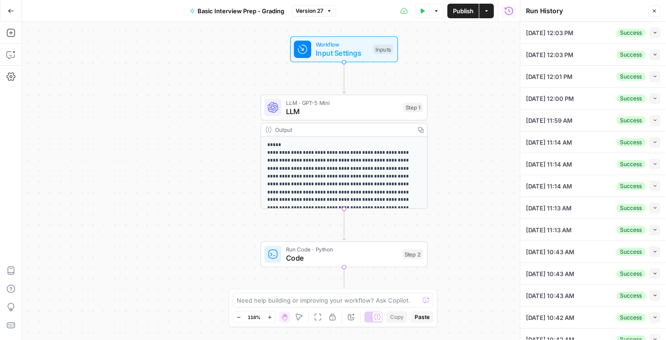
click at [653, 97] on icon "button" at bounding box center [655, 98] width 5 height 5
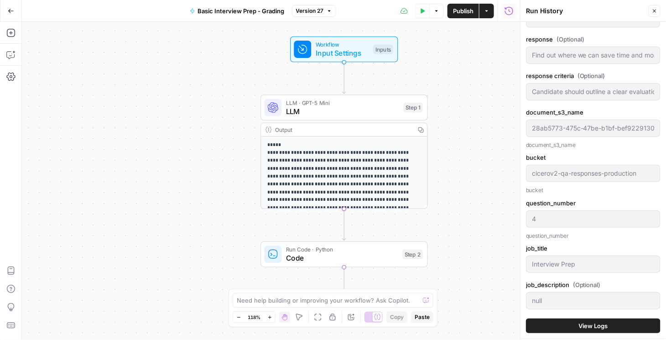
scroll to position [182, 0]
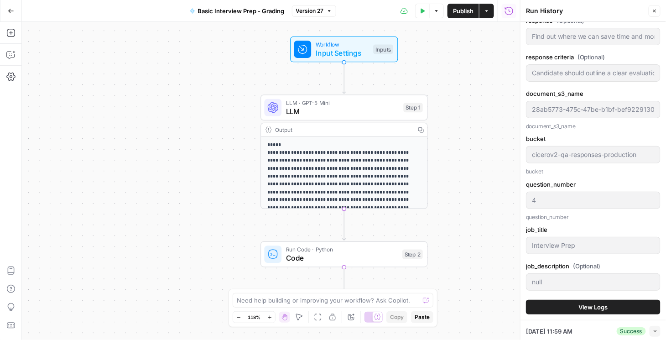
click at [579, 311] on button "View Logs" at bounding box center [593, 307] width 135 height 15
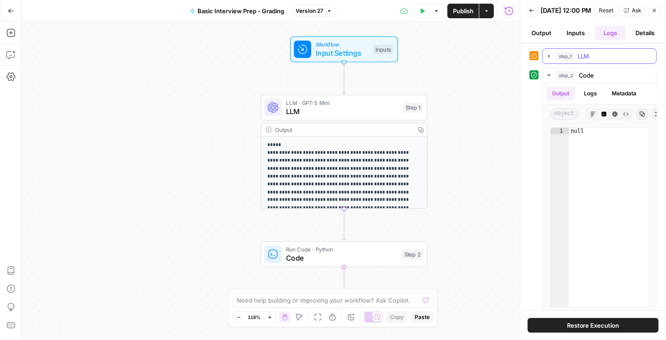
click at [546, 60] on icon "button" at bounding box center [549, 55] width 7 height 7
